Goal: Task Accomplishment & Management: Manage account settings

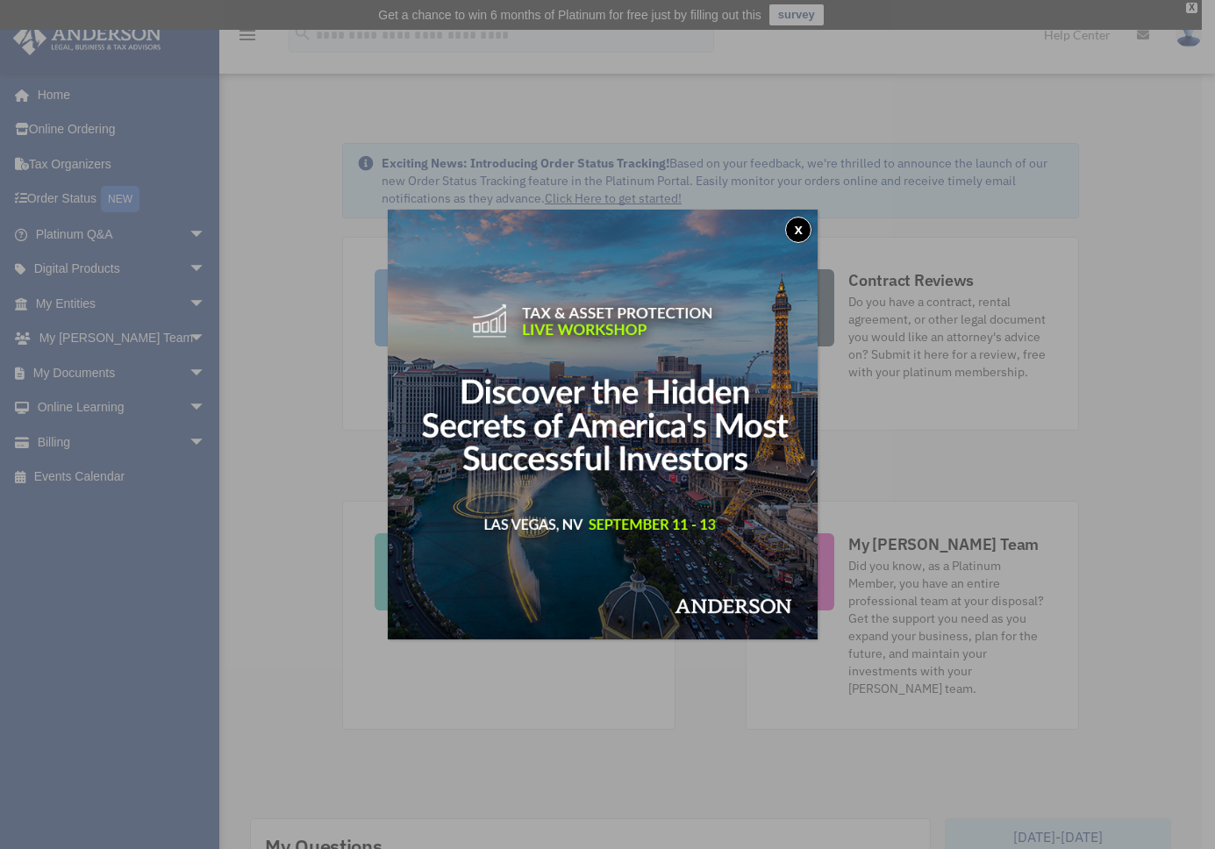
click at [805, 235] on button "x" at bounding box center [798, 230] width 26 height 26
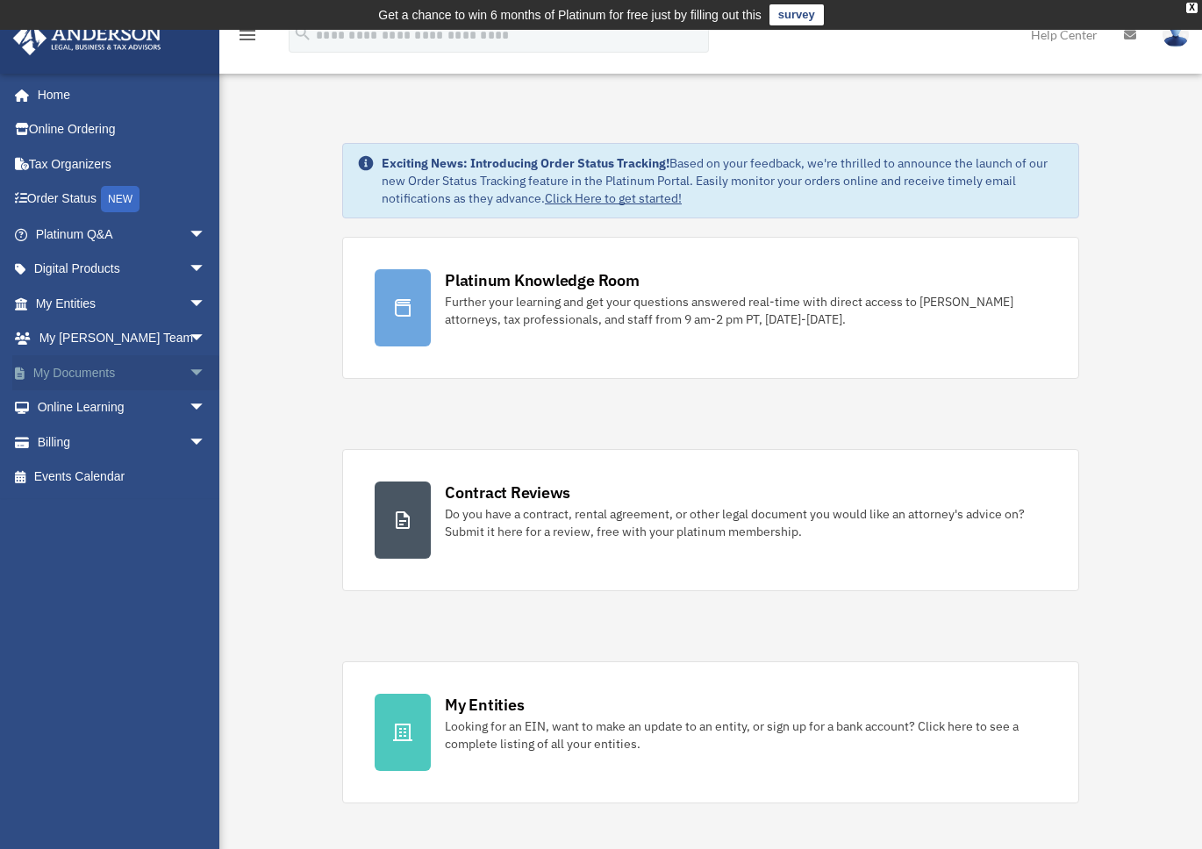
click at [189, 373] on span "arrow_drop_down" at bounding box center [206, 373] width 35 height 36
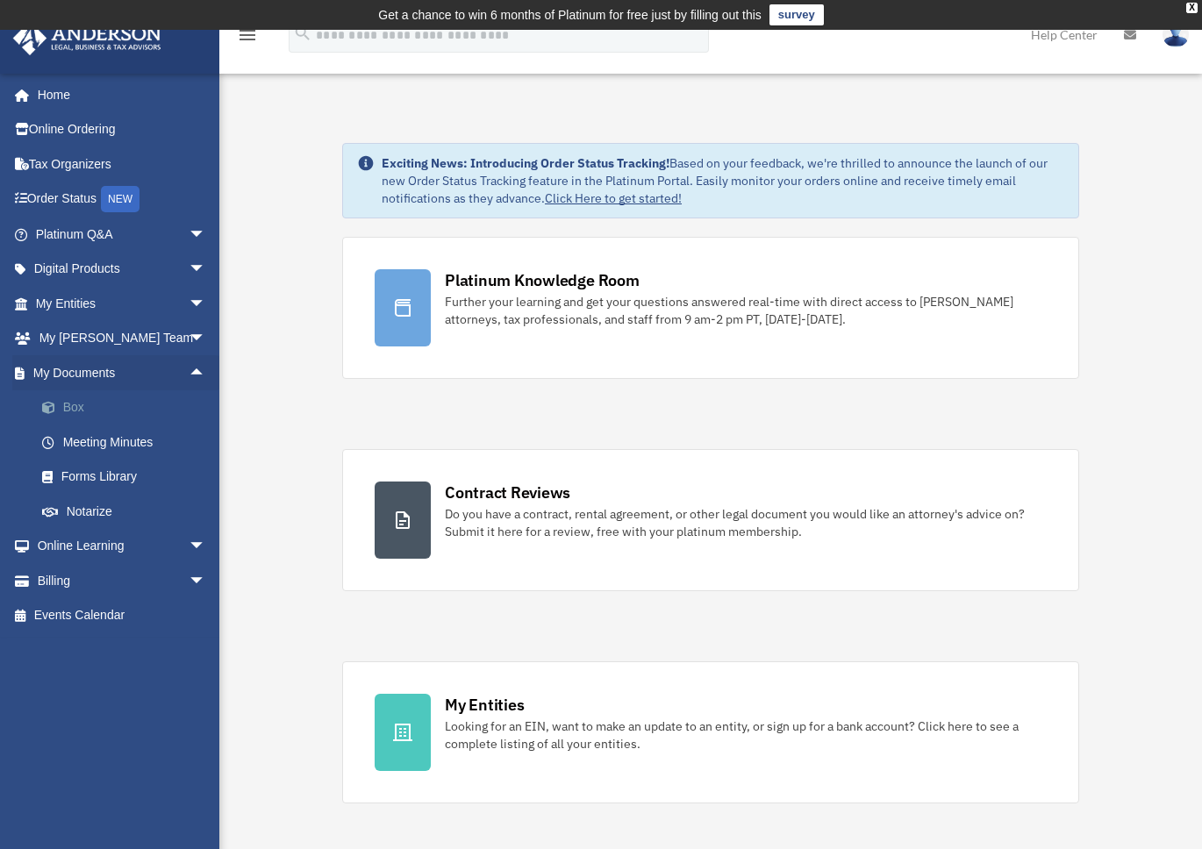
click at [124, 404] on link "Box" at bounding box center [129, 407] width 208 height 35
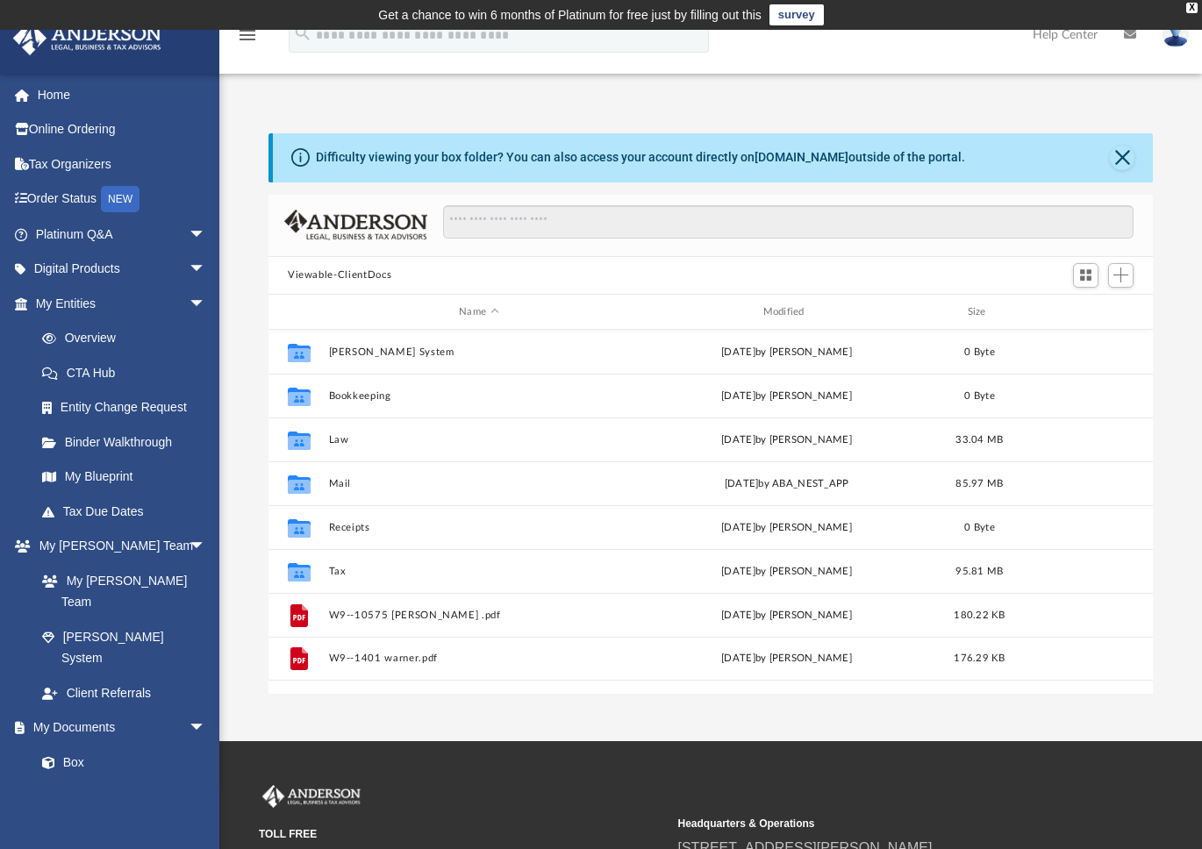
scroll to position [385, 871]
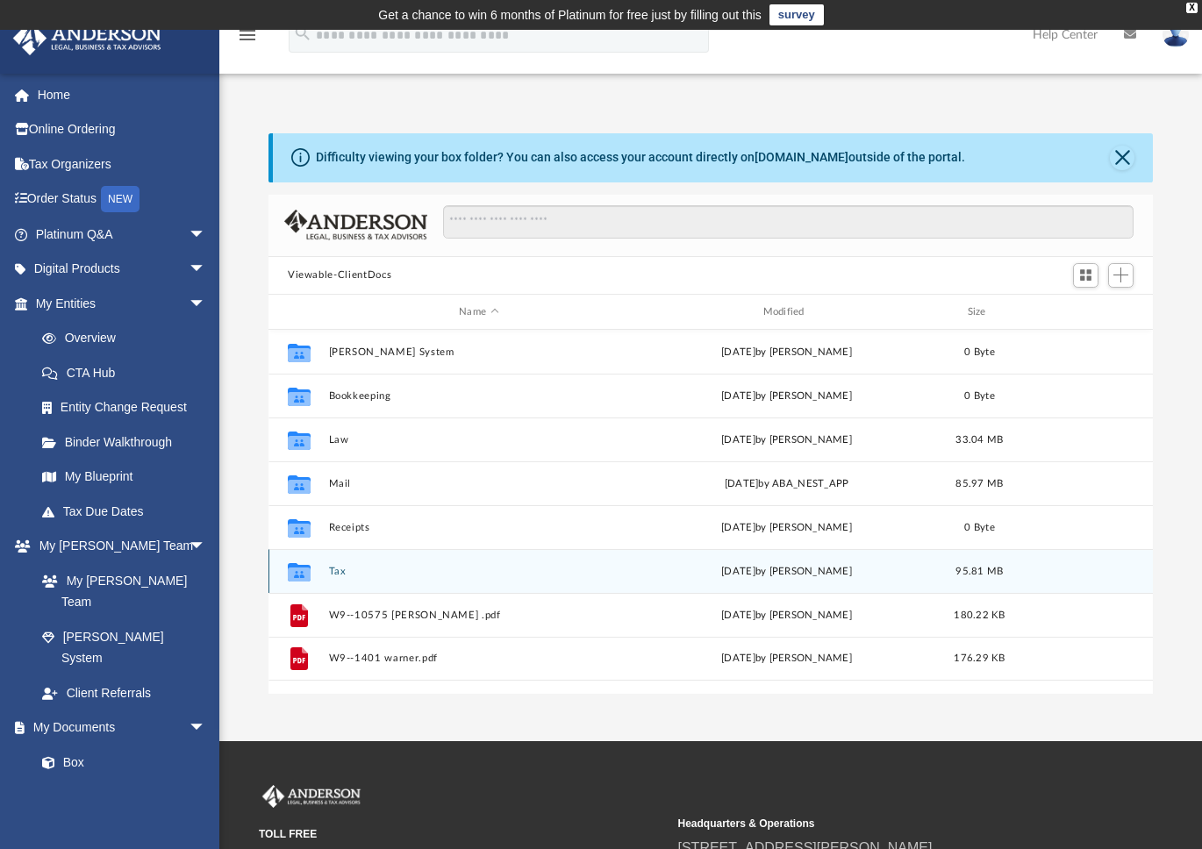
click at [318, 568] on div "Collaborated Folder" at bounding box center [299, 572] width 44 height 28
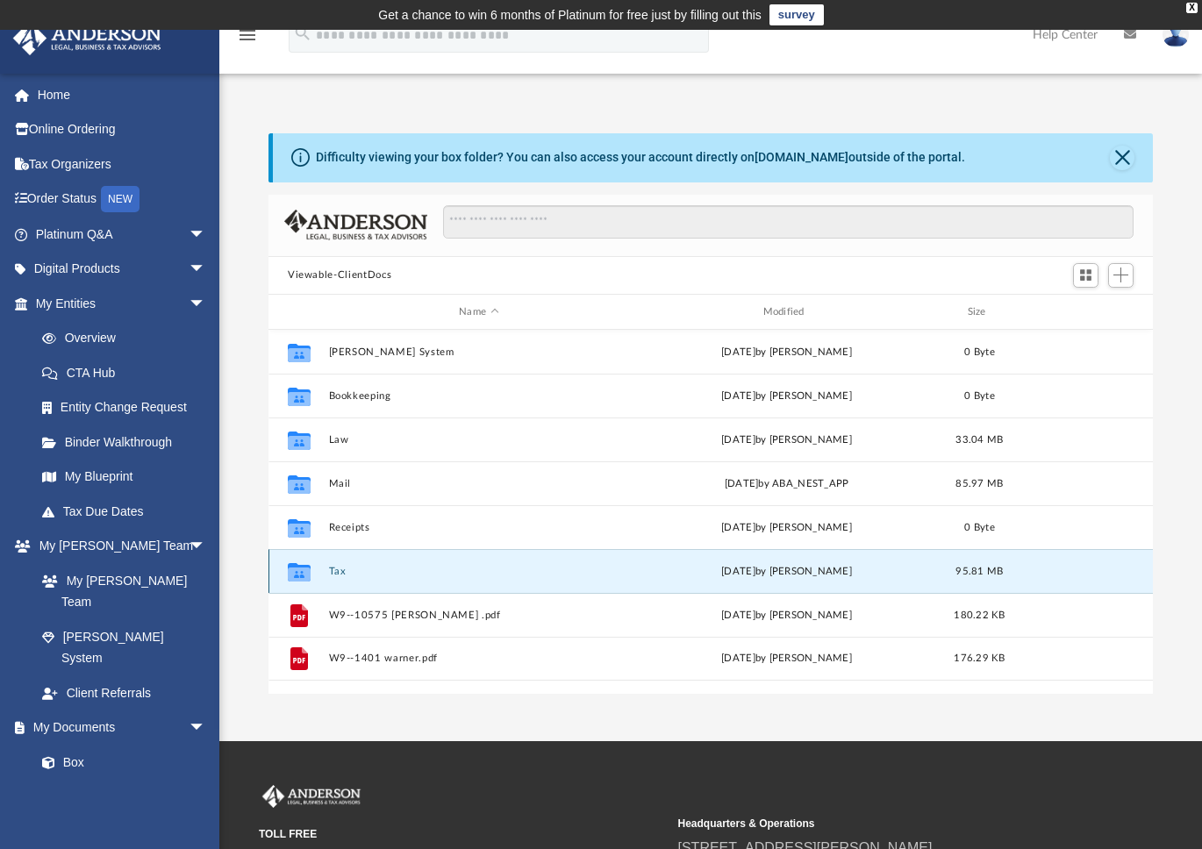
click at [317, 568] on div "Collaborated Folder" at bounding box center [299, 572] width 44 height 28
click at [361, 571] on button "Tax" at bounding box center [479, 571] width 300 height 11
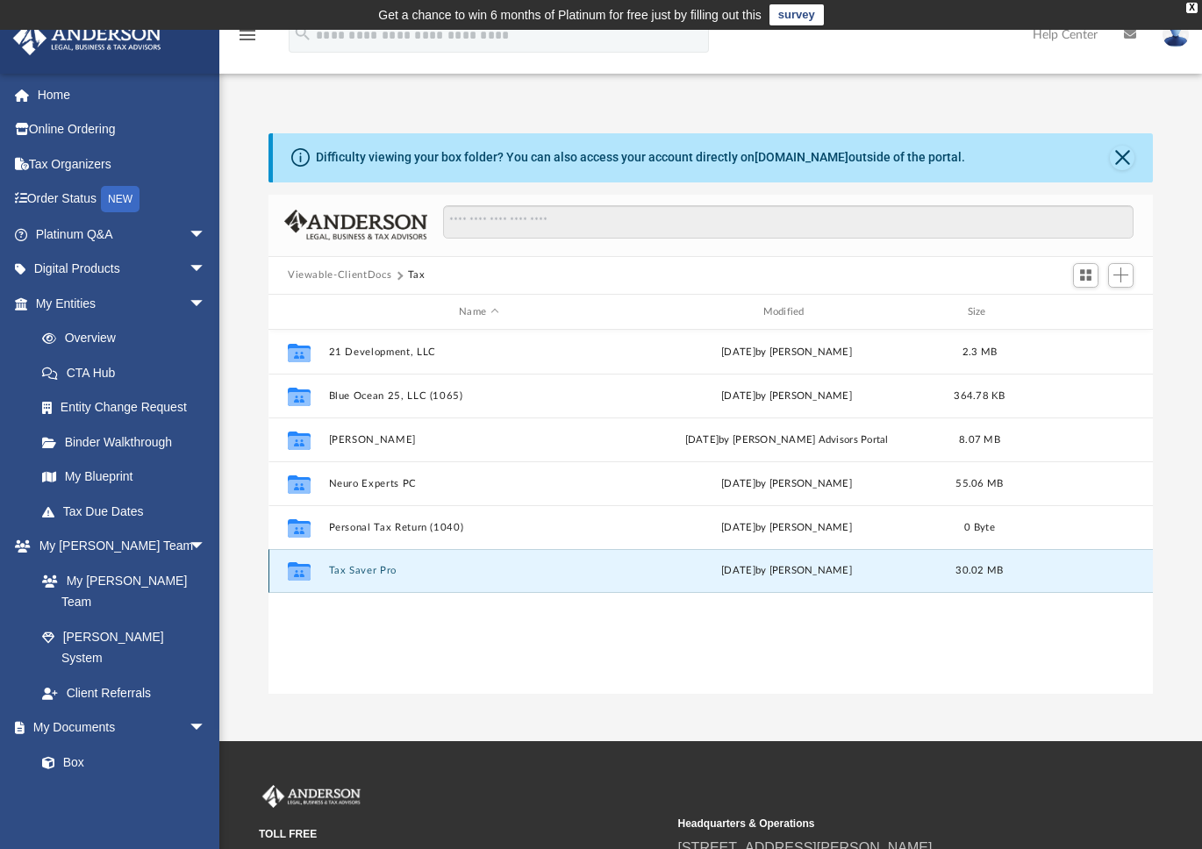
click at [385, 575] on button "Tax Saver Pro" at bounding box center [479, 571] width 300 height 11
click at [352, 570] on button "Tax Saver Pro" at bounding box center [479, 571] width 300 height 11
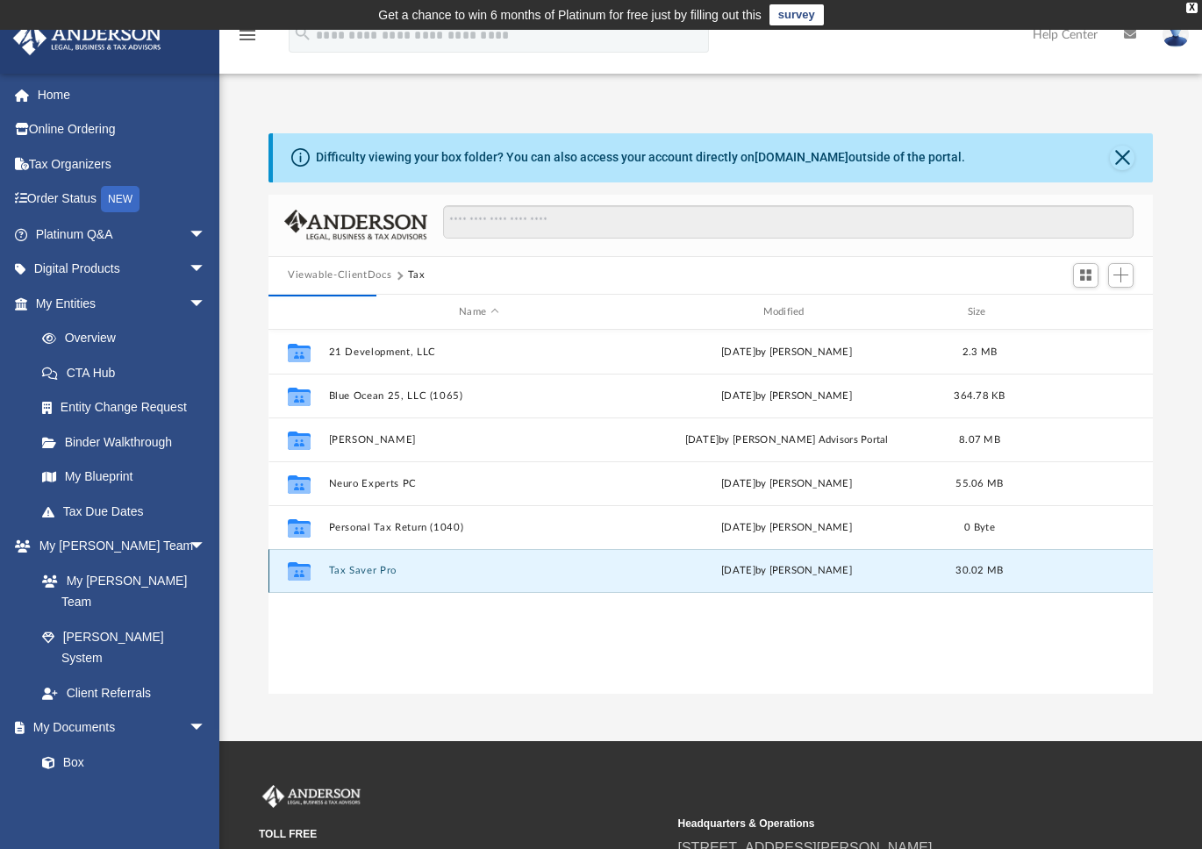
click at [352, 570] on button "Tax Saver Pro" at bounding box center [479, 571] width 300 height 11
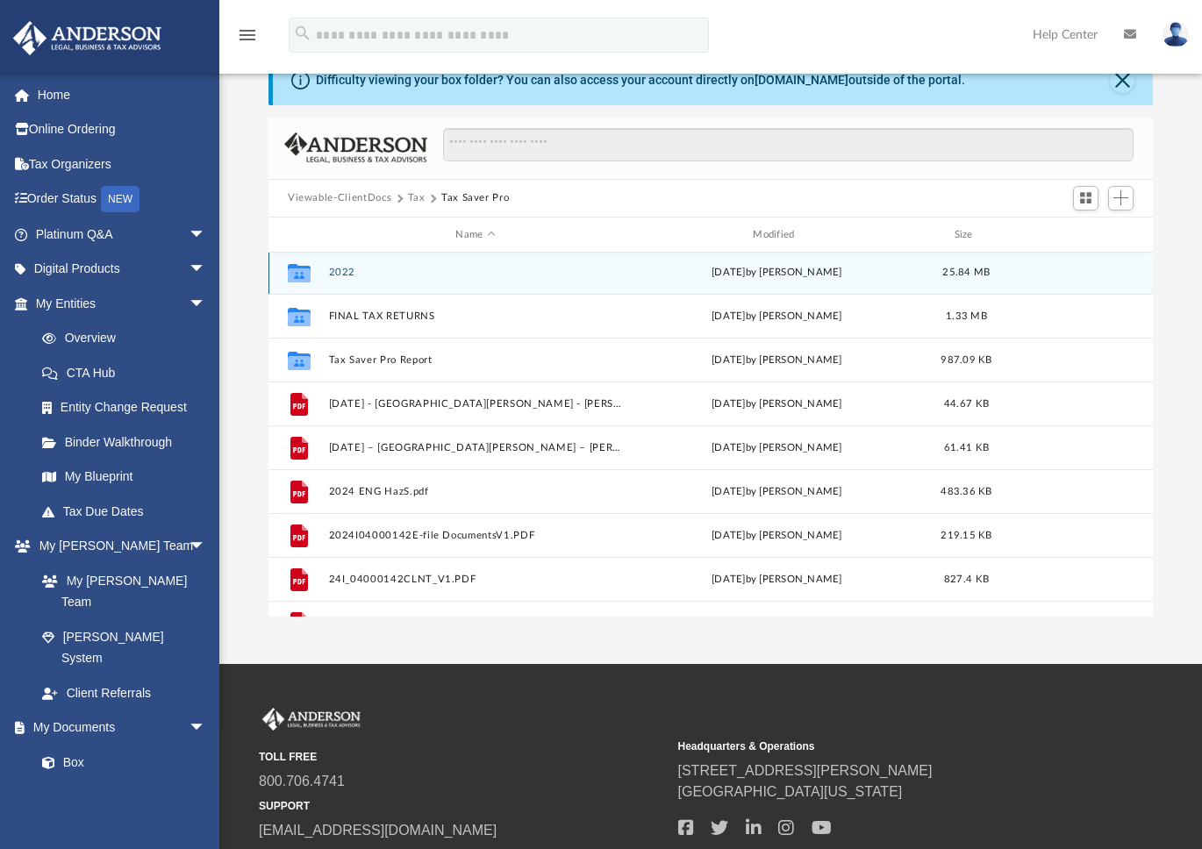
scroll to position [0, 0]
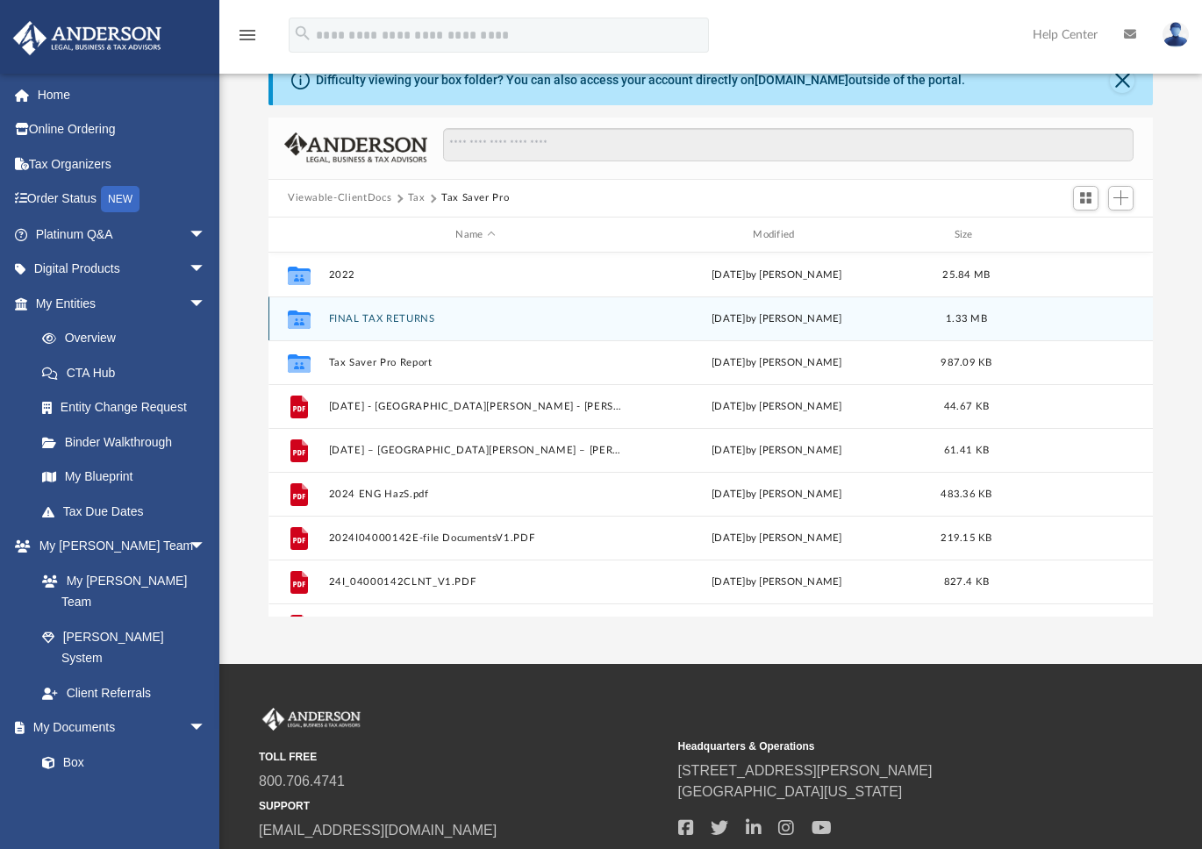
click at [418, 320] on button "FINAL TAX RETURNS" at bounding box center [476, 318] width 294 height 11
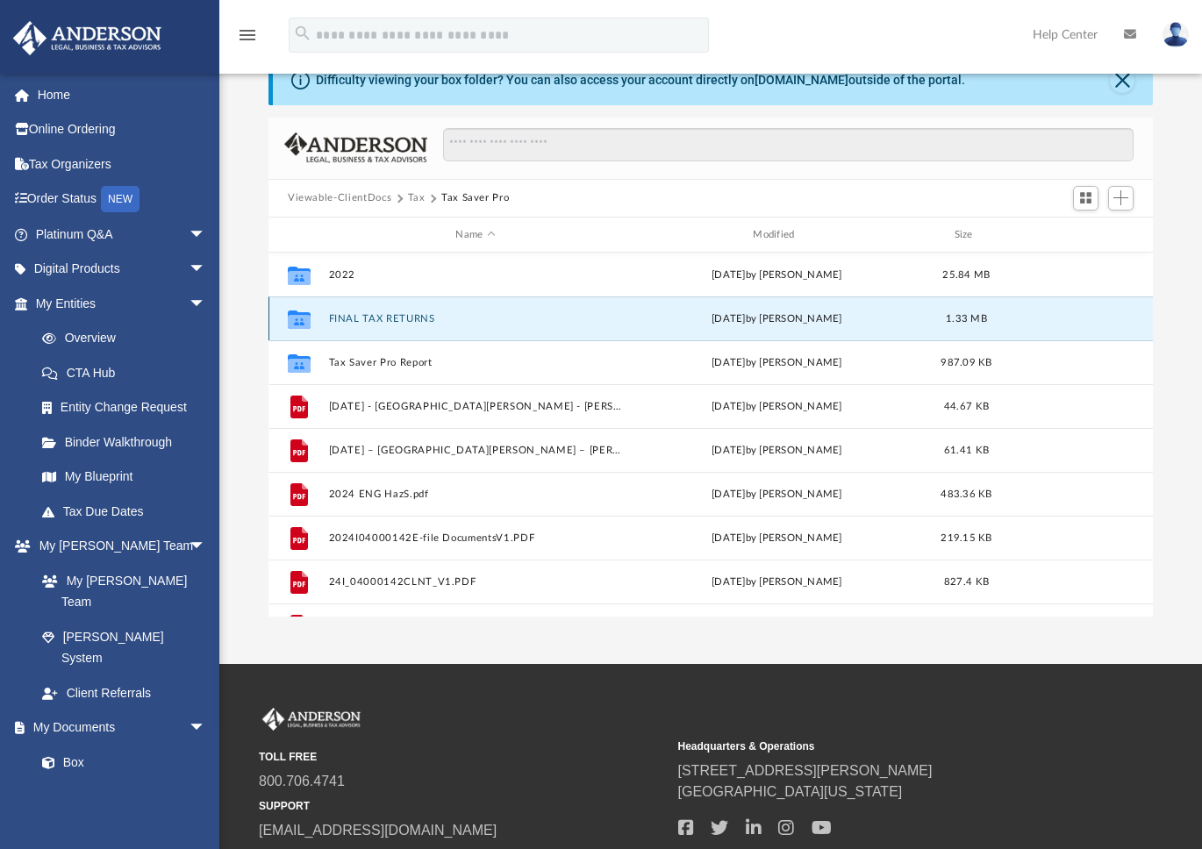
click at [418, 320] on button "FINAL TAX RETURNS" at bounding box center [476, 318] width 294 height 11
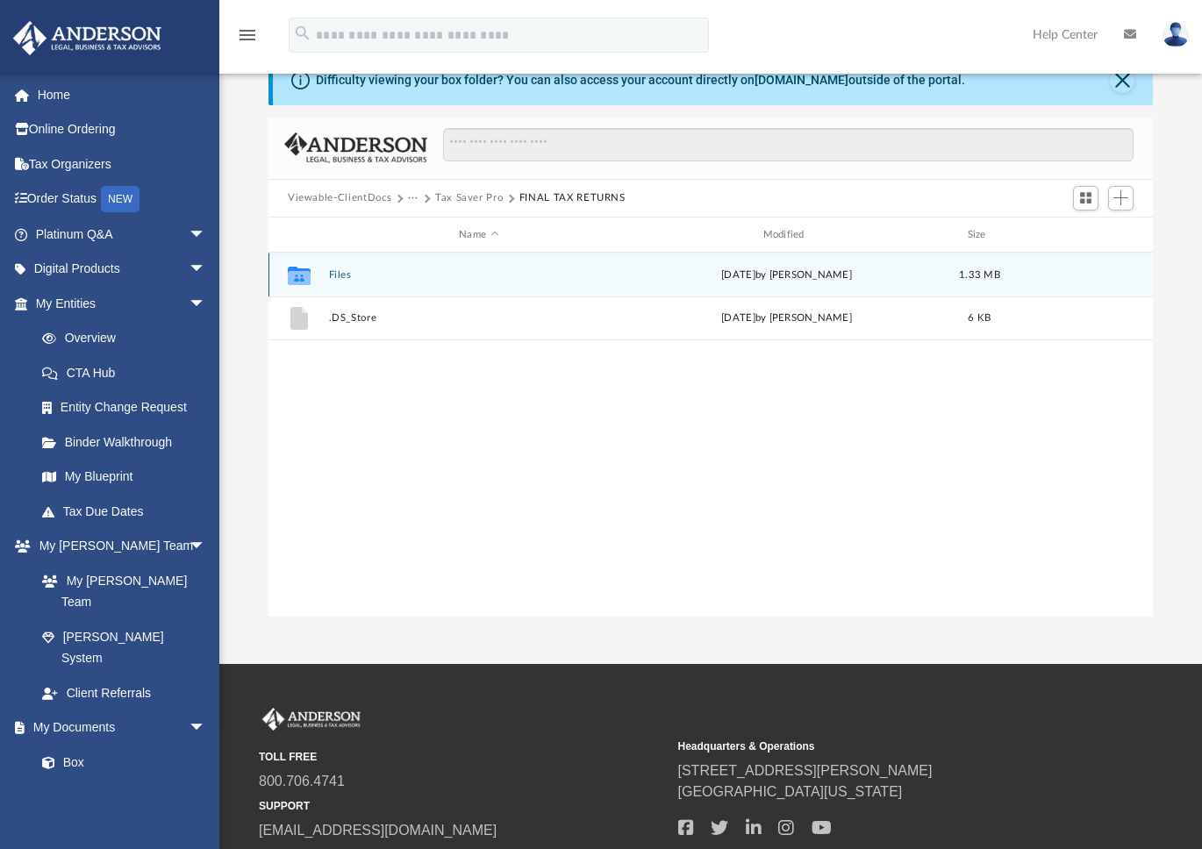
click at [399, 281] on div "Collaborated Folder Files Wed Jan 8 2025 by Saman Hazany 1.33 MB" at bounding box center [710, 275] width 884 height 44
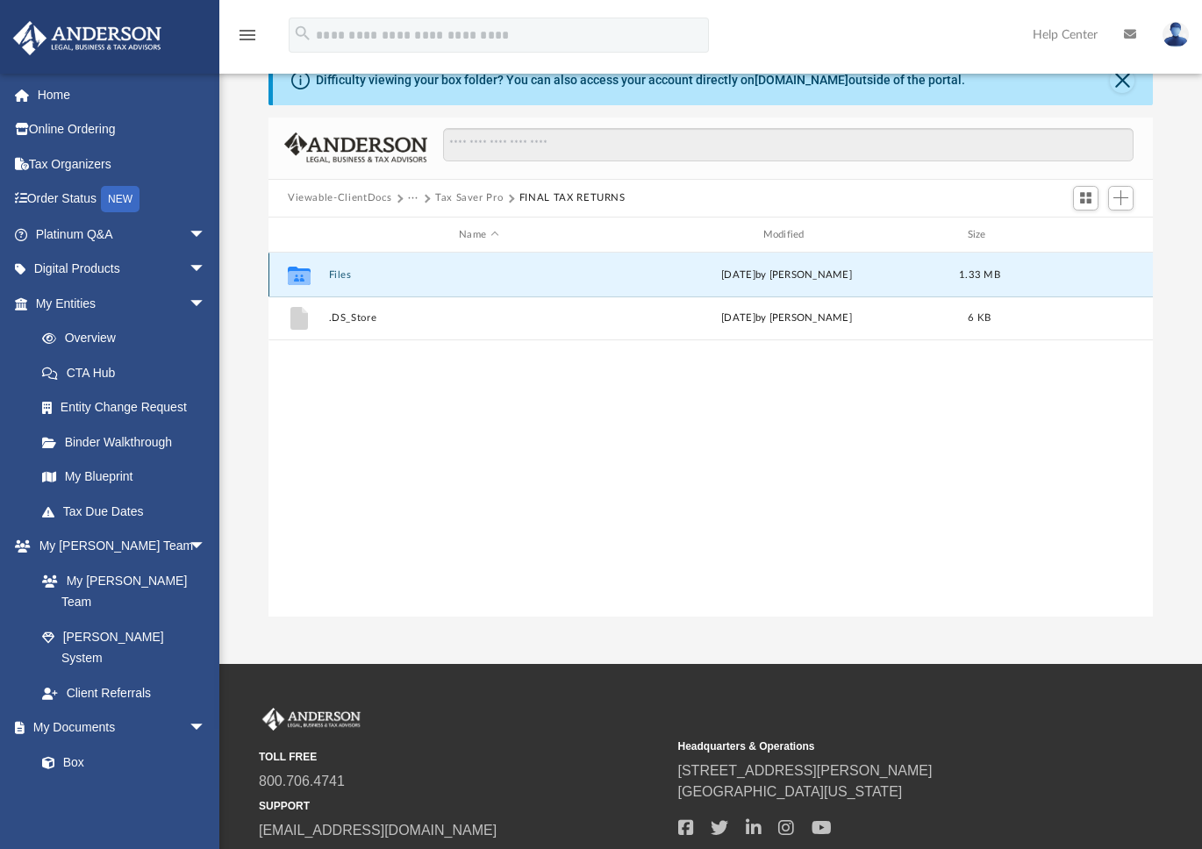
click at [399, 281] on div "Collaborated Folder Files Wed Jan 8 2025 by Saman Hazany 1.33 MB" at bounding box center [710, 275] width 884 height 44
click at [330, 281] on div "Collaborated Folder Files Wed Jan 8 2025 by Saman Hazany 1.33 MB" at bounding box center [710, 275] width 884 height 44
click at [332, 276] on button "Files" at bounding box center [479, 274] width 300 height 11
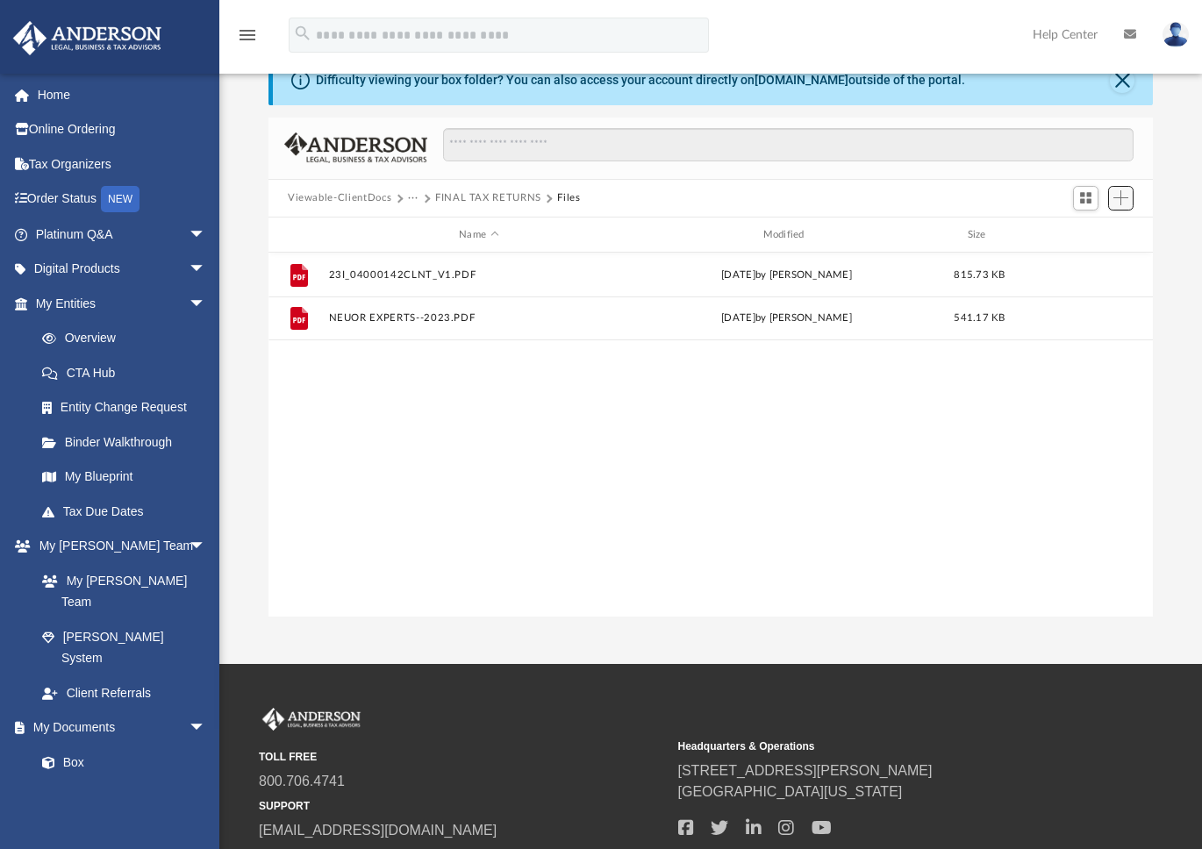
click at [1119, 196] on span "Add" at bounding box center [1120, 197] width 15 height 15
click at [1100, 264] on li "New Folder" at bounding box center [1096, 260] width 56 height 18
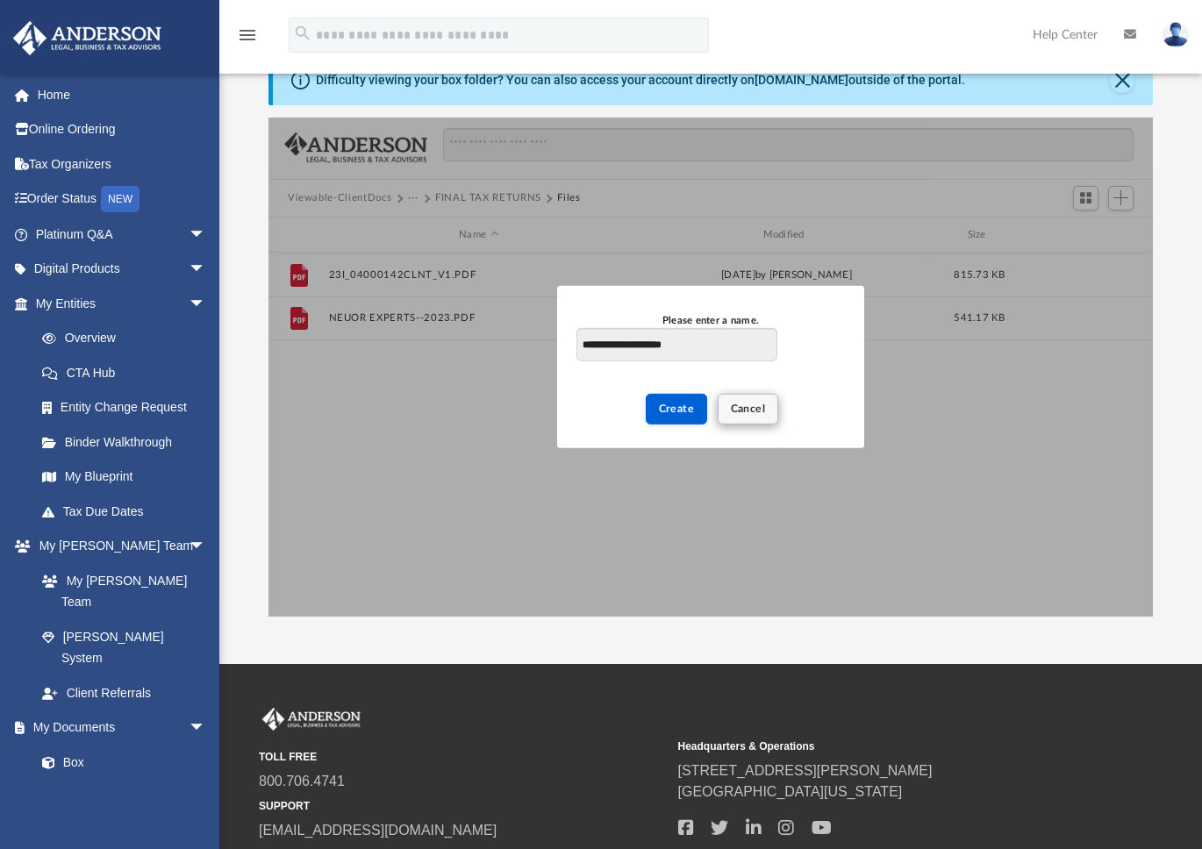
type input "**********"
click at [758, 406] on span "Cancel" at bounding box center [748, 409] width 35 height 11
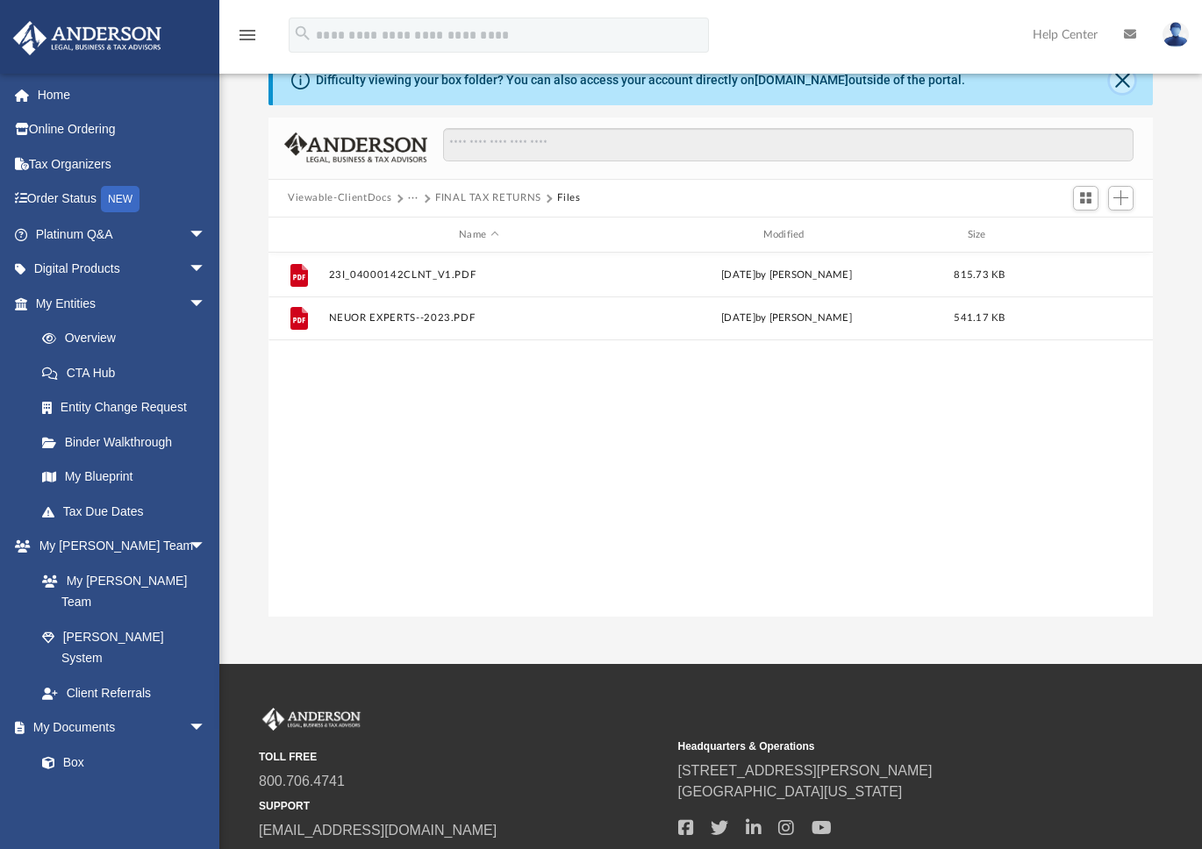
click at [1121, 83] on button "Close" at bounding box center [1122, 80] width 25 height 25
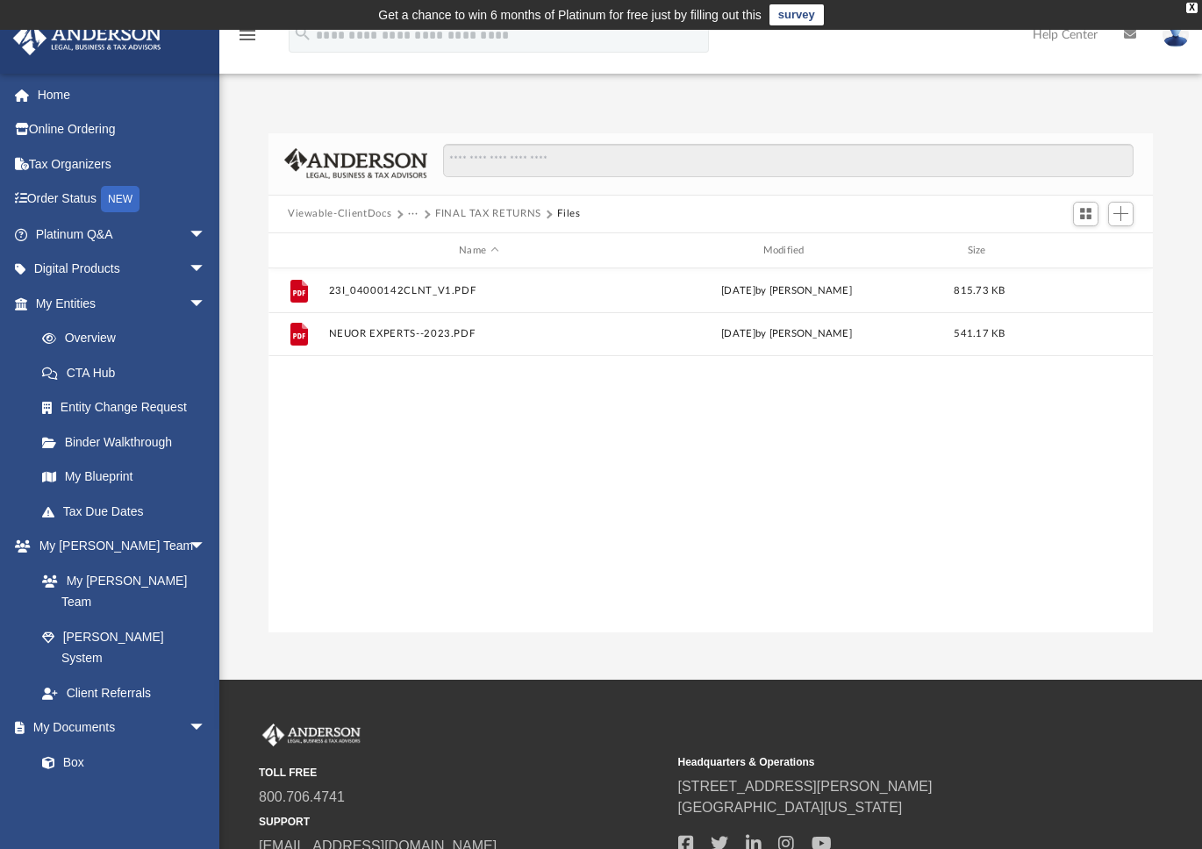
click at [465, 217] on button "FINAL TAX RETURNS" at bounding box center [488, 214] width 106 height 16
click at [457, 218] on button "Tax Saver Pro" at bounding box center [469, 214] width 68 height 16
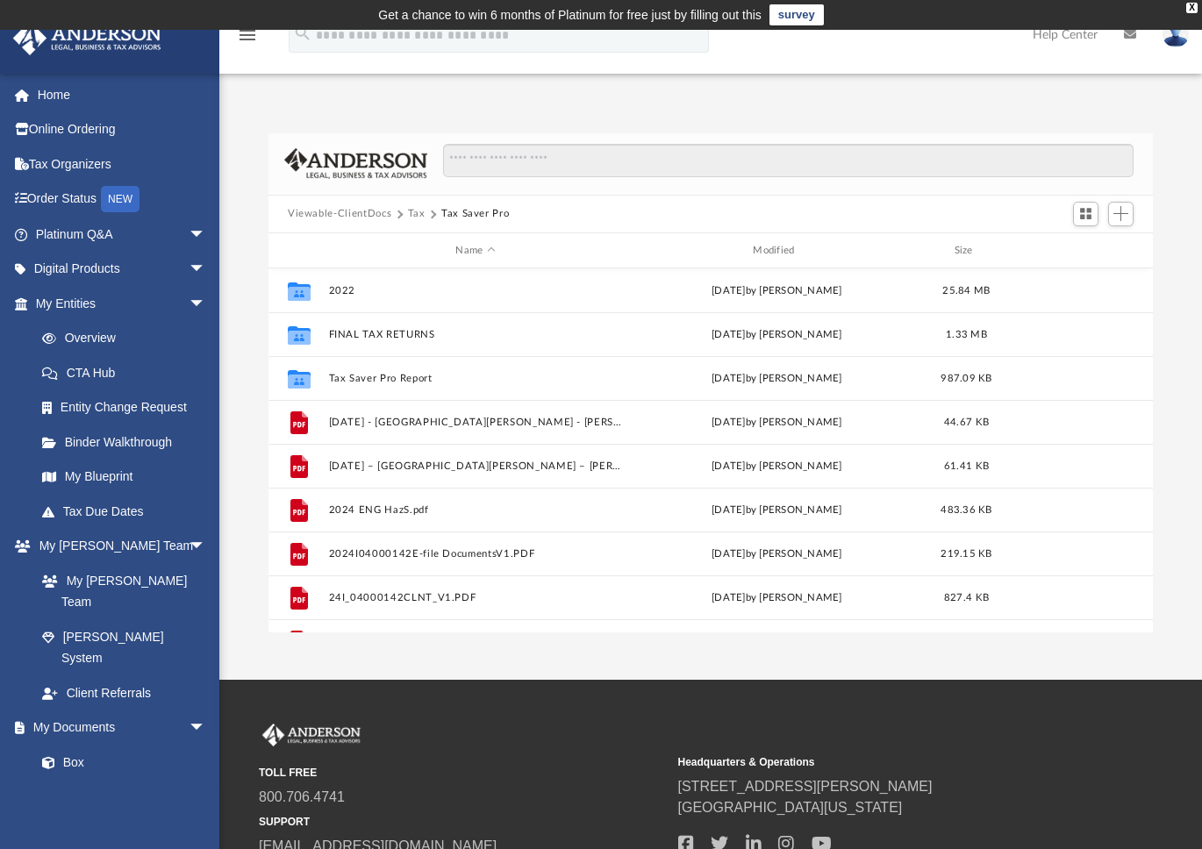
click at [413, 217] on button "Tax" at bounding box center [417, 214] width 18 height 16
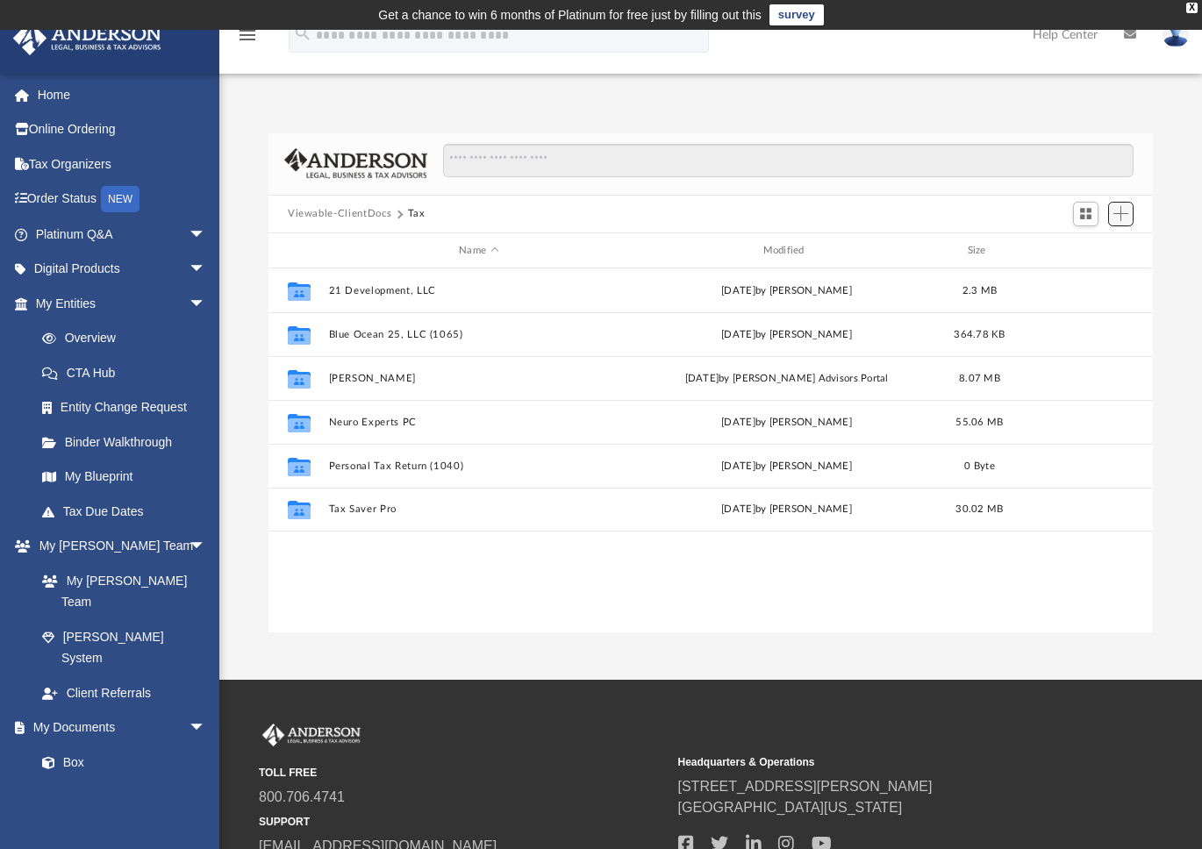
click at [1120, 218] on span "Add" at bounding box center [1120, 213] width 15 height 15
click at [1088, 250] on li "Upload" at bounding box center [1096, 248] width 56 height 18
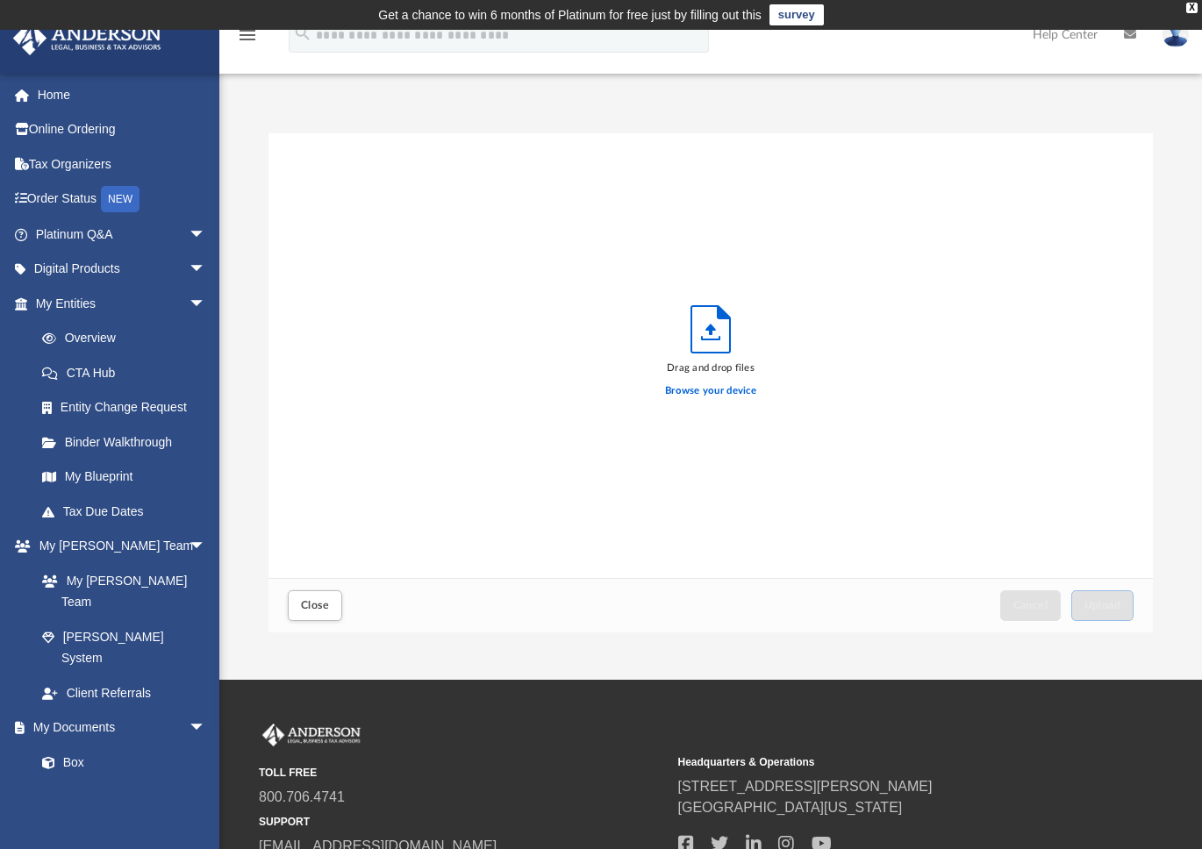
scroll to position [432, 871]
click at [1194, 10] on div "X" at bounding box center [1191, 8] width 11 height 11
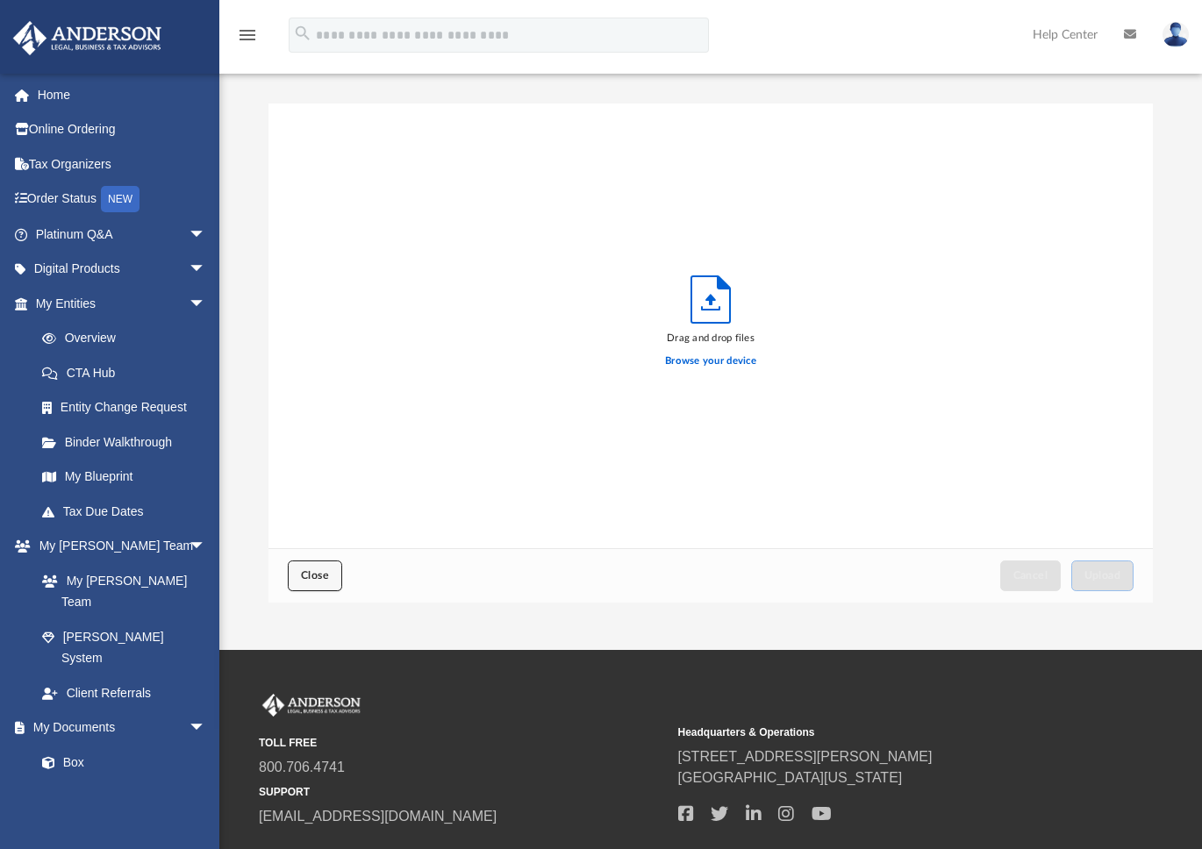
click at [332, 585] on button "Close" at bounding box center [315, 576] width 54 height 31
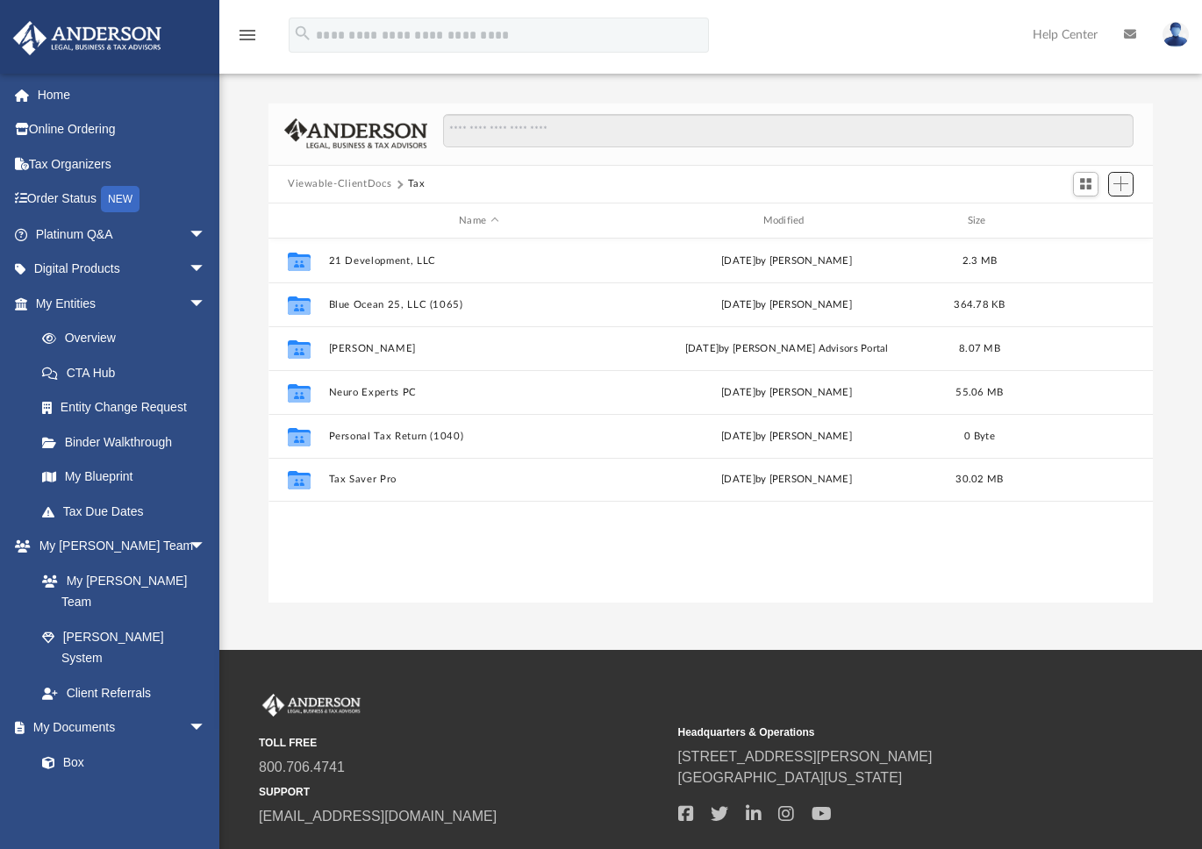
click at [1123, 186] on span "Add" at bounding box center [1120, 183] width 15 height 15
click at [1093, 250] on li "New Folder" at bounding box center [1096, 246] width 56 height 18
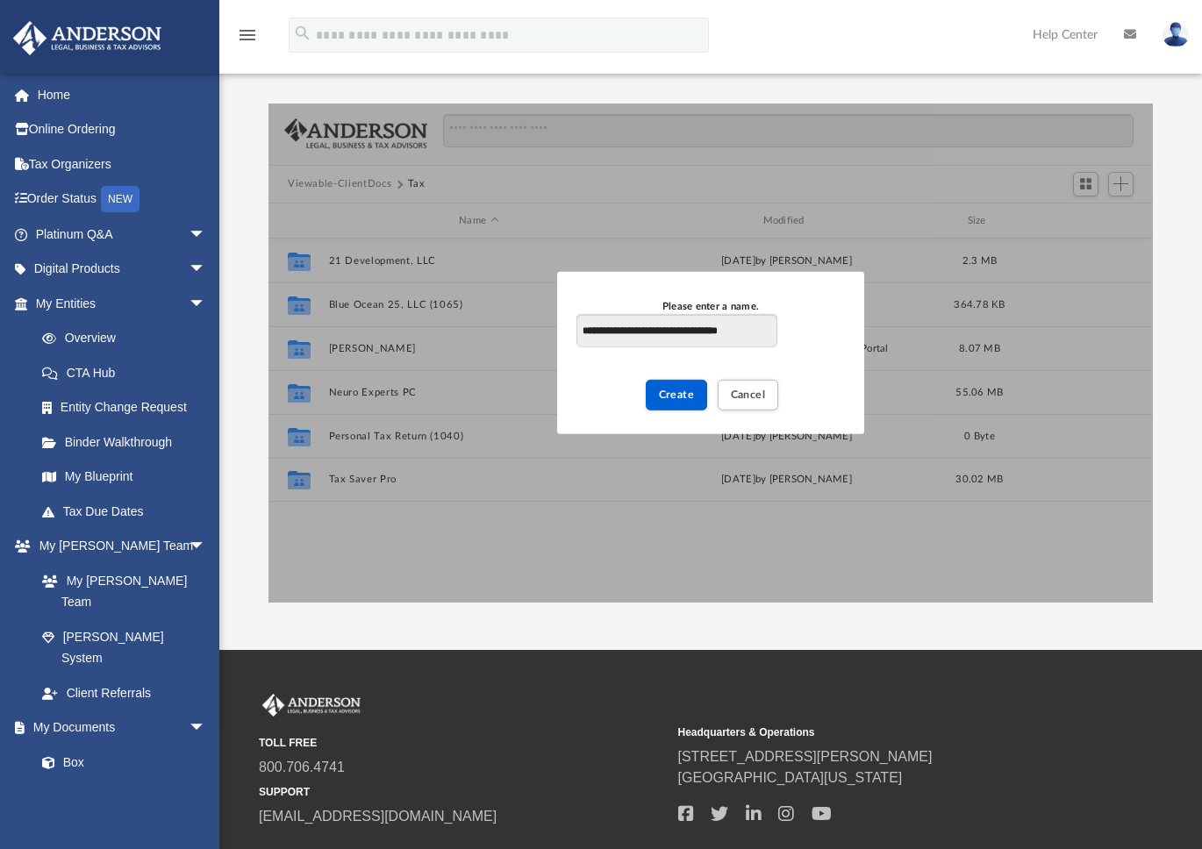
click at [746, 327] on input "**********" at bounding box center [676, 330] width 201 height 33
type input "**********"
click at [687, 397] on span "Create" at bounding box center [677, 394] width 36 height 11
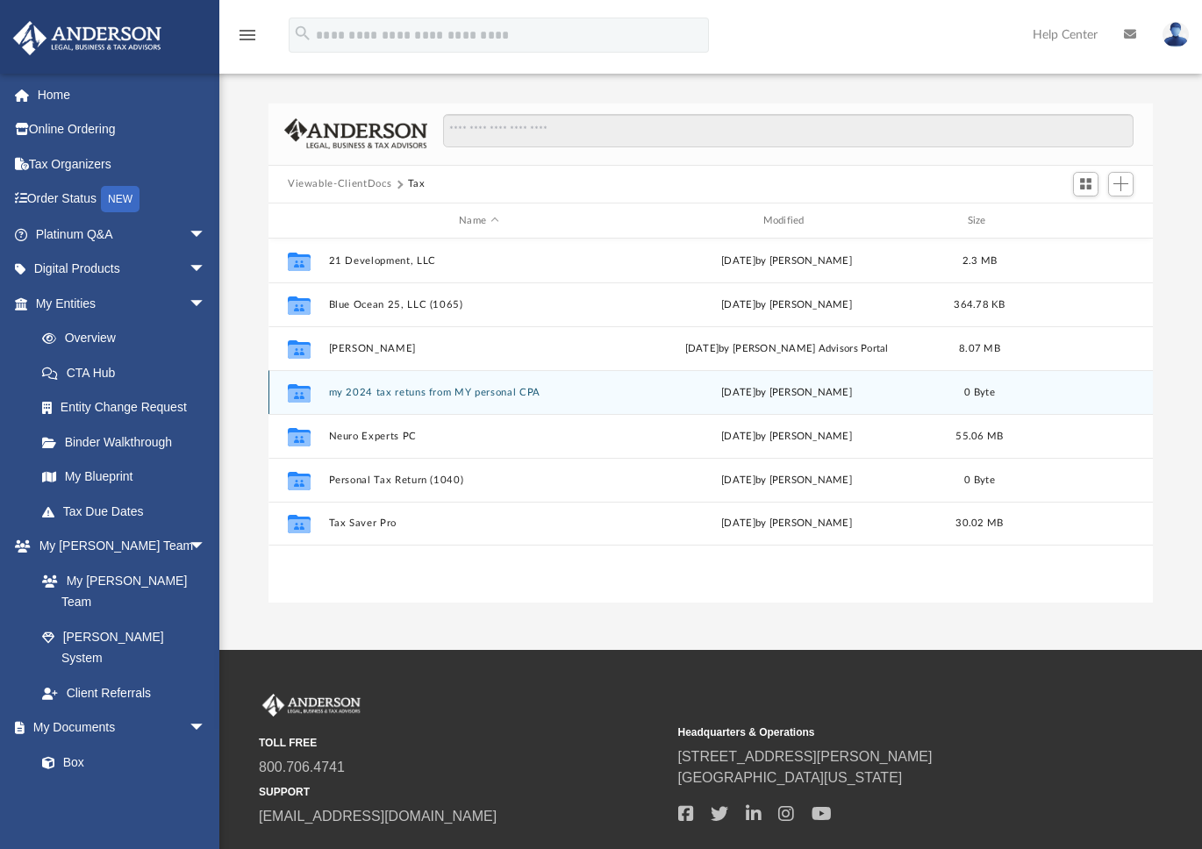
click at [429, 401] on div "Collaborated Folder my 2024 tax retuns from MY personal CPA today by Saman Haza…" at bounding box center [710, 392] width 884 height 44
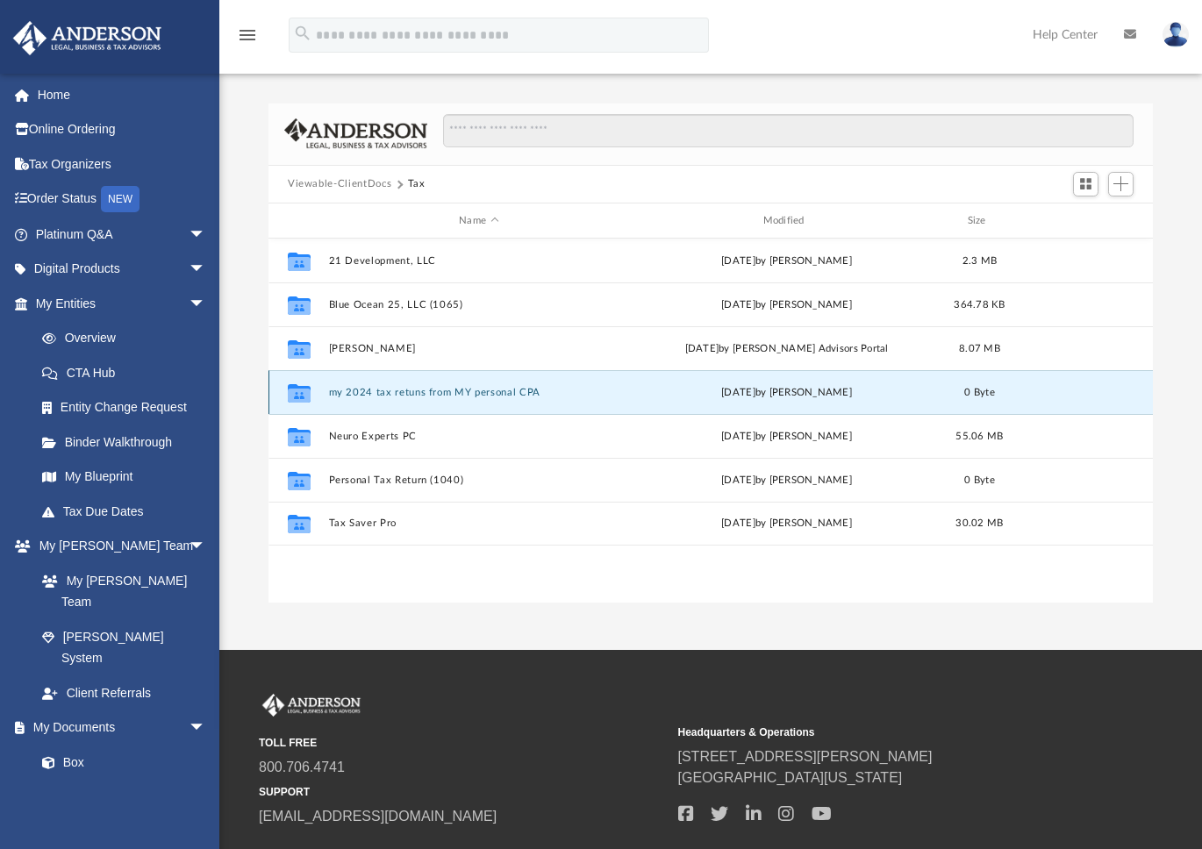
click at [432, 397] on button "my 2024 tax retuns from MY personal CPA" at bounding box center [479, 392] width 300 height 11
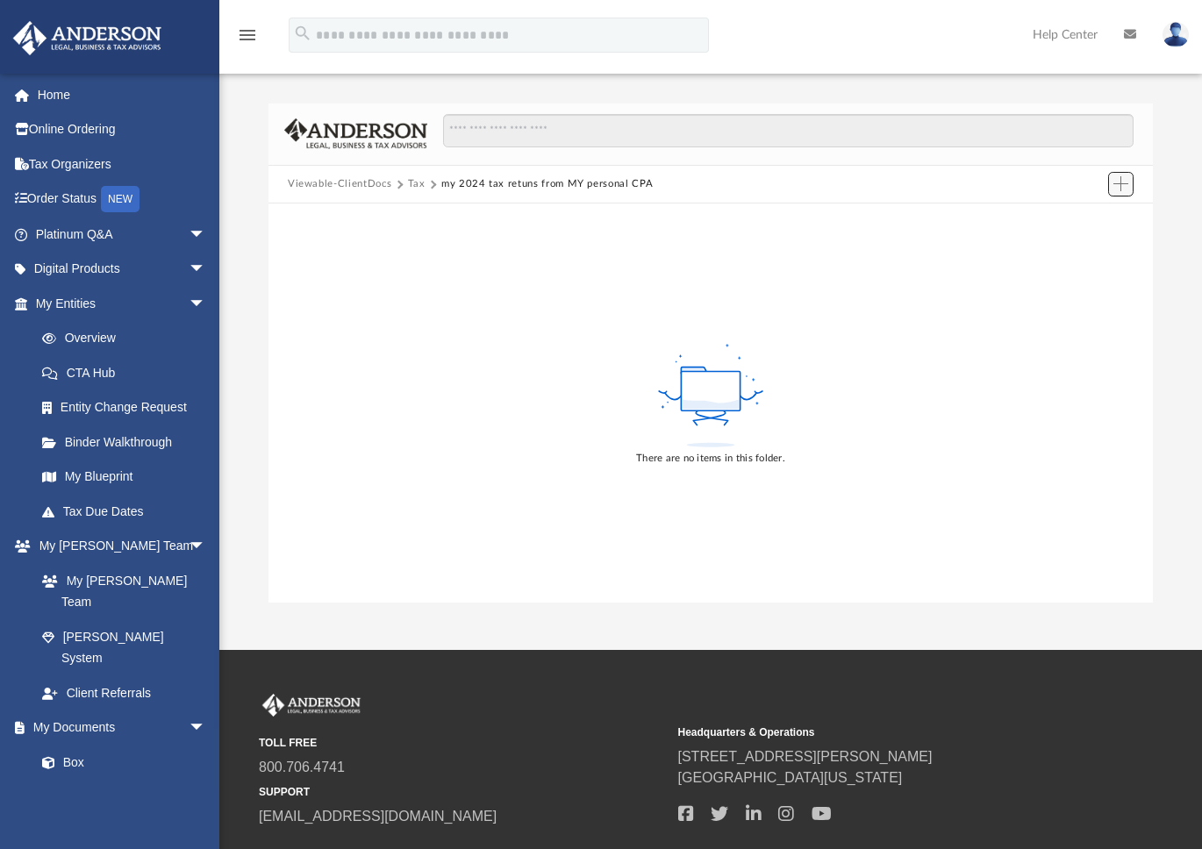
click at [1122, 188] on span "Add" at bounding box center [1120, 183] width 15 height 15
click at [1068, 220] on li "Upload" at bounding box center [1096, 219] width 56 height 18
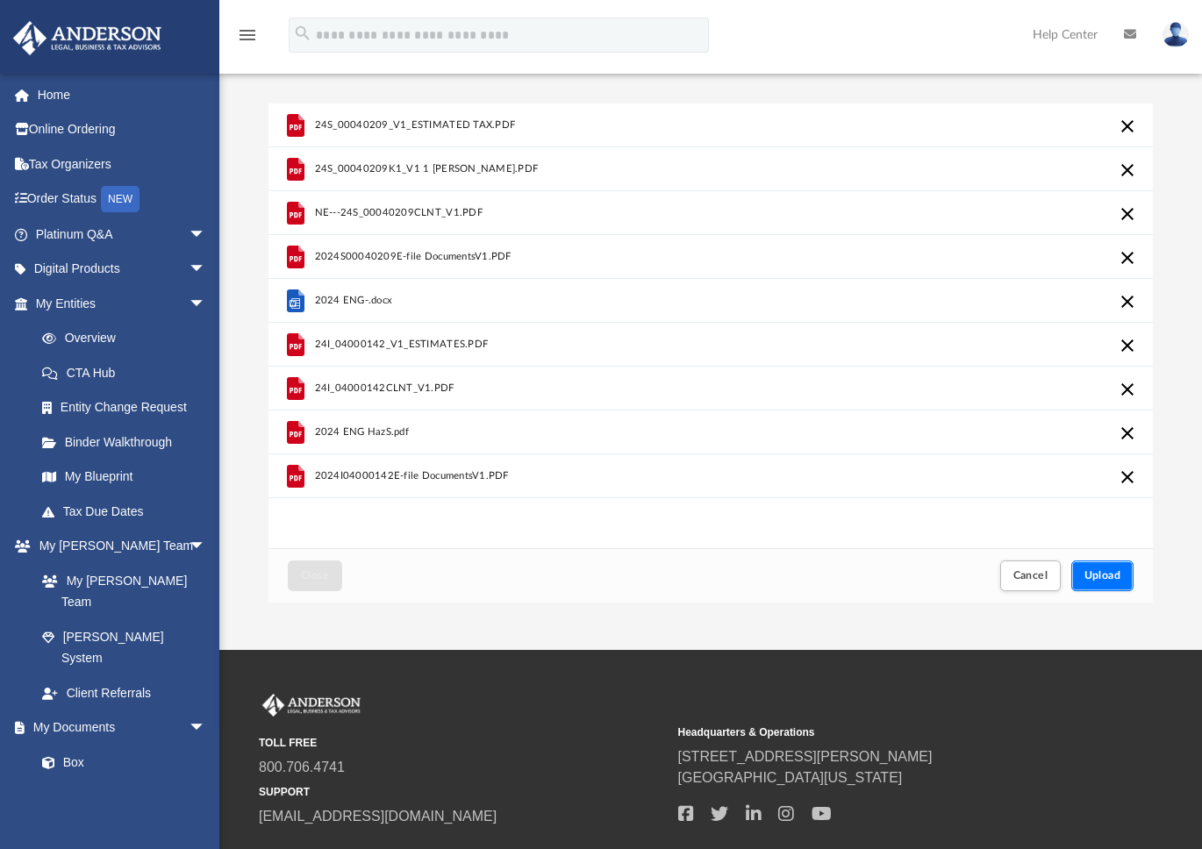
click at [1097, 575] on span "Upload" at bounding box center [1102, 575] width 37 height 11
